Goal: Book appointment/travel/reservation

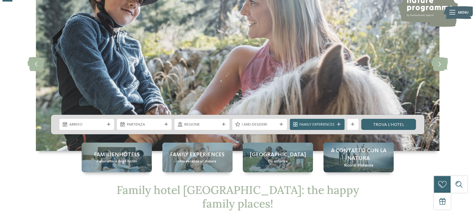
scroll to position [49, 0]
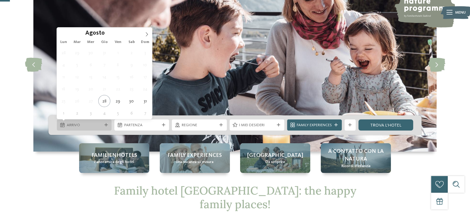
click at [88, 127] on span "Arrivo" at bounding box center [84, 125] width 35 height 6
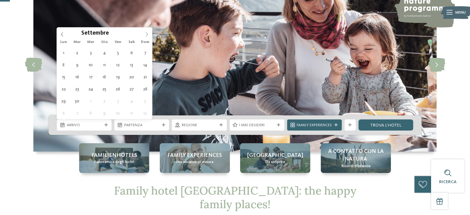
click at [147, 32] on icon at bounding box center [147, 34] width 4 height 4
type div "11.10.2025"
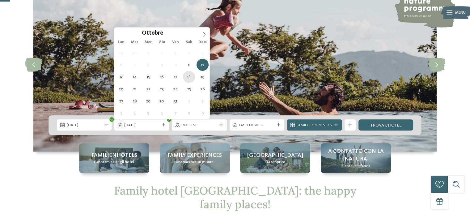
type div "18.10.2025"
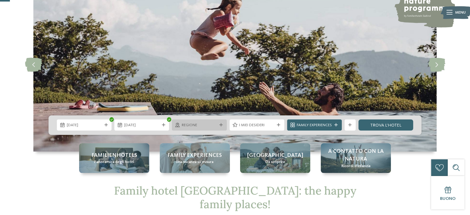
click at [190, 125] on span "Regione" at bounding box center [199, 125] width 35 height 6
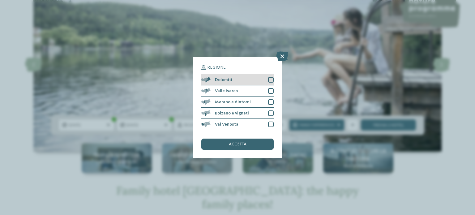
click at [237, 78] on div "Dolomiti" at bounding box center [237, 79] width 72 height 11
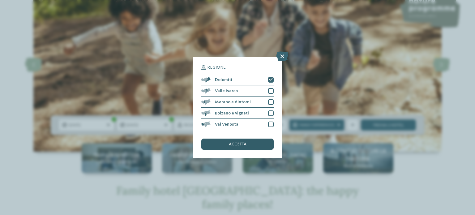
click at [230, 143] on span "accetta" at bounding box center [238, 144] width 18 height 4
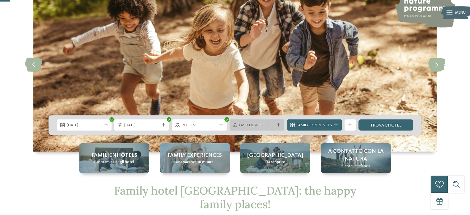
click at [260, 126] on span "I miei desideri" at bounding box center [256, 125] width 35 height 6
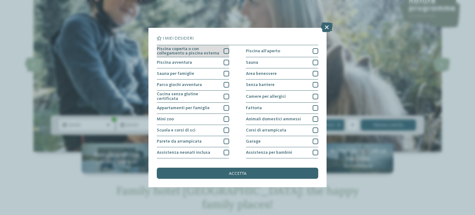
click at [224, 51] on div at bounding box center [227, 51] width 6 height 6
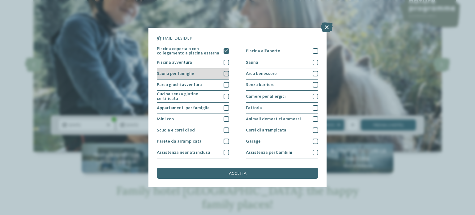
click at [225, 73] on div at bounding box center [227, 74] width 6 height 6
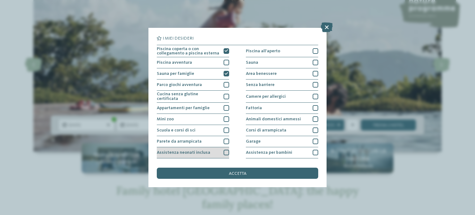
click at [225, 151] on div at bounding box center [227, 153] width 6 height 6
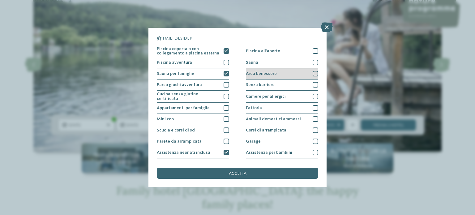
click at [313, 73] on div at bounding box center [316, 74] width 6 height 6
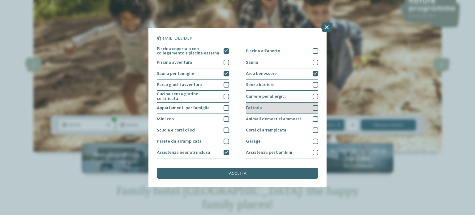
click at [313, 106] on div at bounding box center [316, 108] width 6 height 6
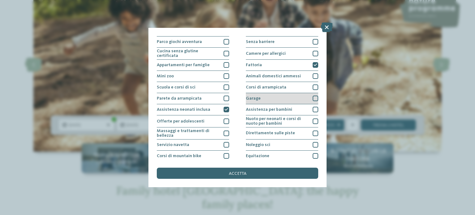
scroll to position [51, 0]
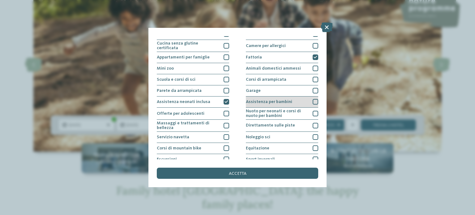
click at [313, 100] on div at bounding box center [316, 102] width 6 height 6
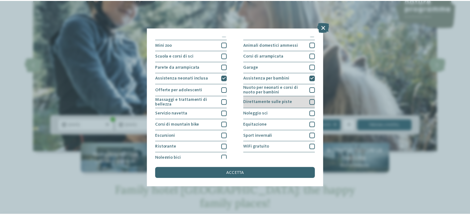
scroll to position [78, 0]
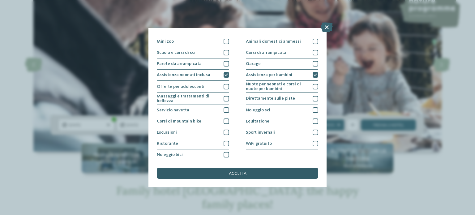
click at [234, 173] on span "accetta" at bounding box center [238, 173] width 18 height 4
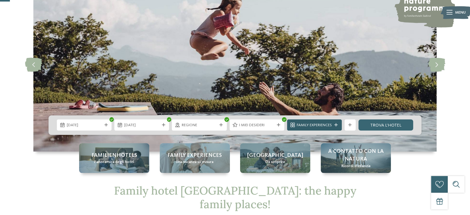
click at [336, 124] on icon at bounding box center [336, 124] width 3 height 3
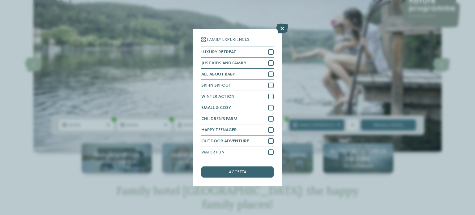
click at [283, 26] on icon at bounding box center [282, 29] width 12 height 10
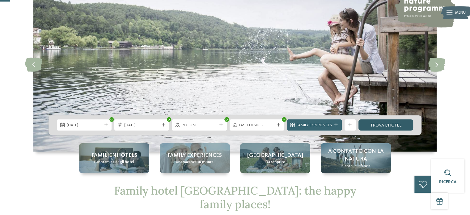
click at [365, 126] on link "trova l’hotel" at bounding box center [386, 124] width 55 height 11
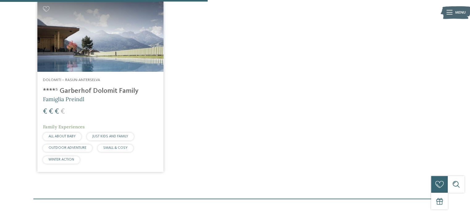
scroll to position [230, 0]
click at [136, 46] on img at bounding box center [100, 36] width 126 height 71
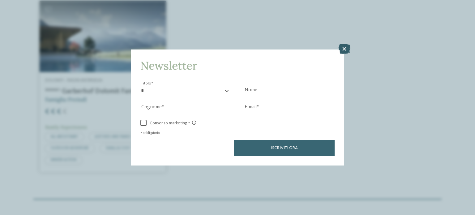
click at [342, 47] on icon at bounding box center [344, 49] width 12 height 10
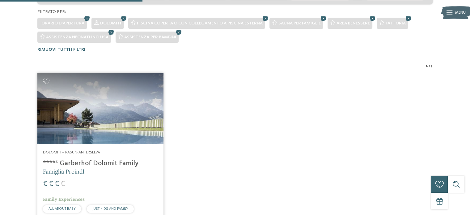
scroll to position [158, 0]
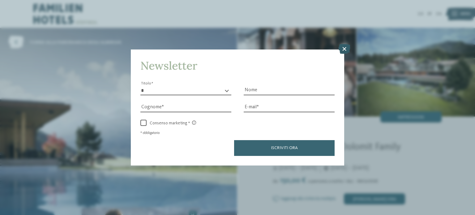
click at [346, 49] on icon at bounding box center [344, 49] width 12 height 10
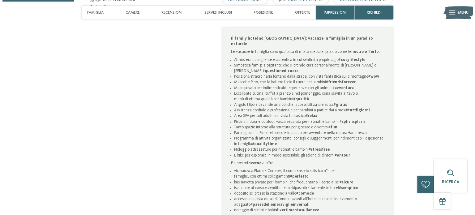
scroll to position [330, 0]
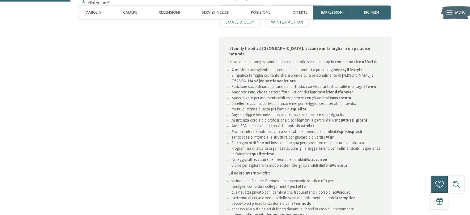
click at [449, 15] on div at bounding box center [450, 13] width 6 height 14
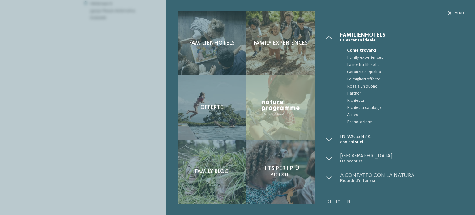
click at [355, 138] on span "In vacanza" at bounding box center [402, 137] width 124 height 6
click at [329, 138] on icon at bounding box center [329, 140] width 6 height 6
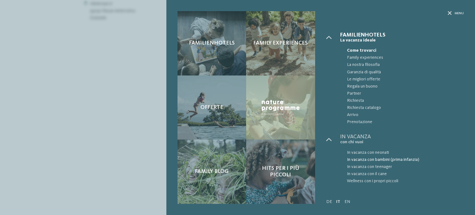
click at [355, 158] on span "In vacanza con bambini (prima infanzia)" at bounding box center [405, 159] width 117 height 7
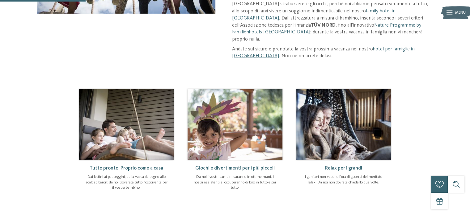
scroll to position [181, 0]
click at [334, 120] on img at bounding box center [344, 124] width 95 height 71
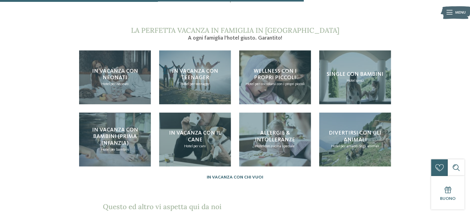
scroll to position [574, 0]
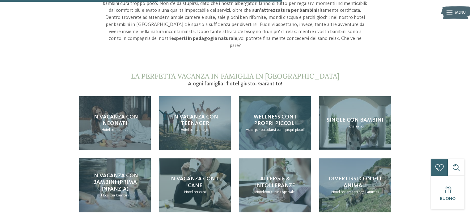
click at [278, 114] on h4 "Wellness con i propri piccoli" at bounding box center [275, 120] width 61 height 13
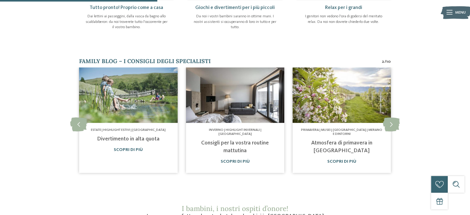
scroll to position [315, 0]
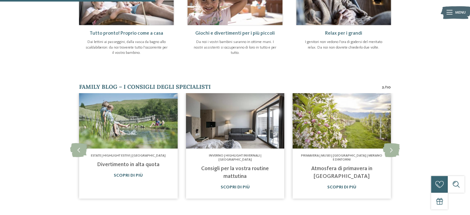
click at [450, 10] on icon at bounding box center [450, 12] width 6 height 4
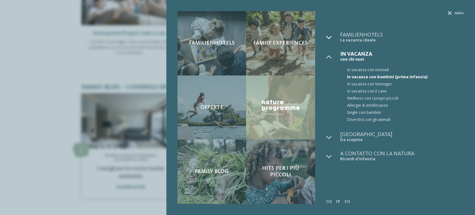
click at [330, 35] on icon at bounding box center [329, 38] width 6 height 6
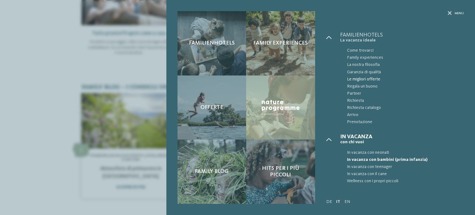
click at [366, 76] on span "Le migliori offerte" at bounding box center [405, 79] width 117 height 7
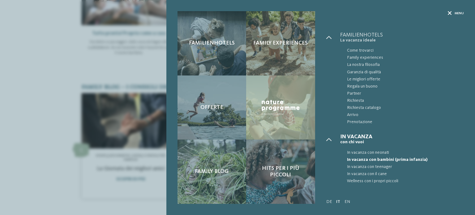
click at [450, 13] on icon at bounding box center [450, 13] width 4 height 4
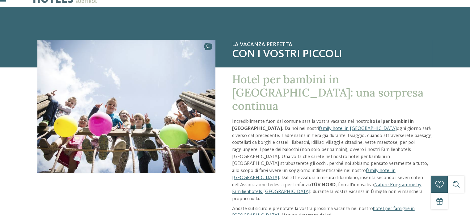
scroll to position [0, 0]
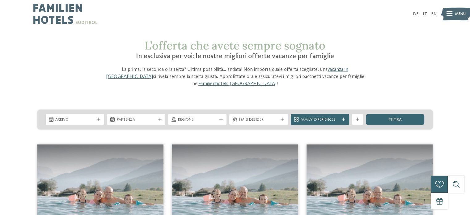
click at [447, 12] on icon at bounding box center [450, 14] width 6 height 4
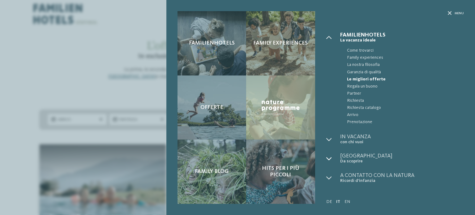
click at [333, 158] on div at bounding box center [333, 158] width 14 height 11
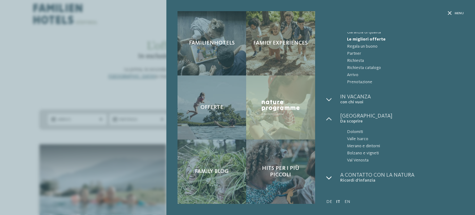
click at [335, 178] on div at bounding box center [333, 177] width 14 height 11
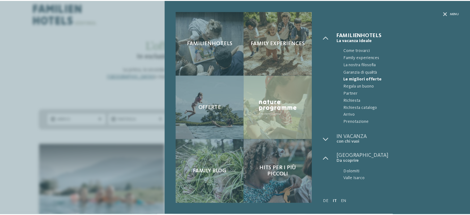
scroll to position [0, 0]
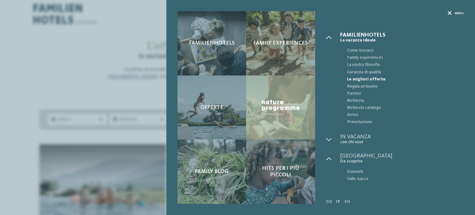
click at [449, 11] on icon at bounding box center [450, 13] width 4 height 4
